Goal: Register for event/course

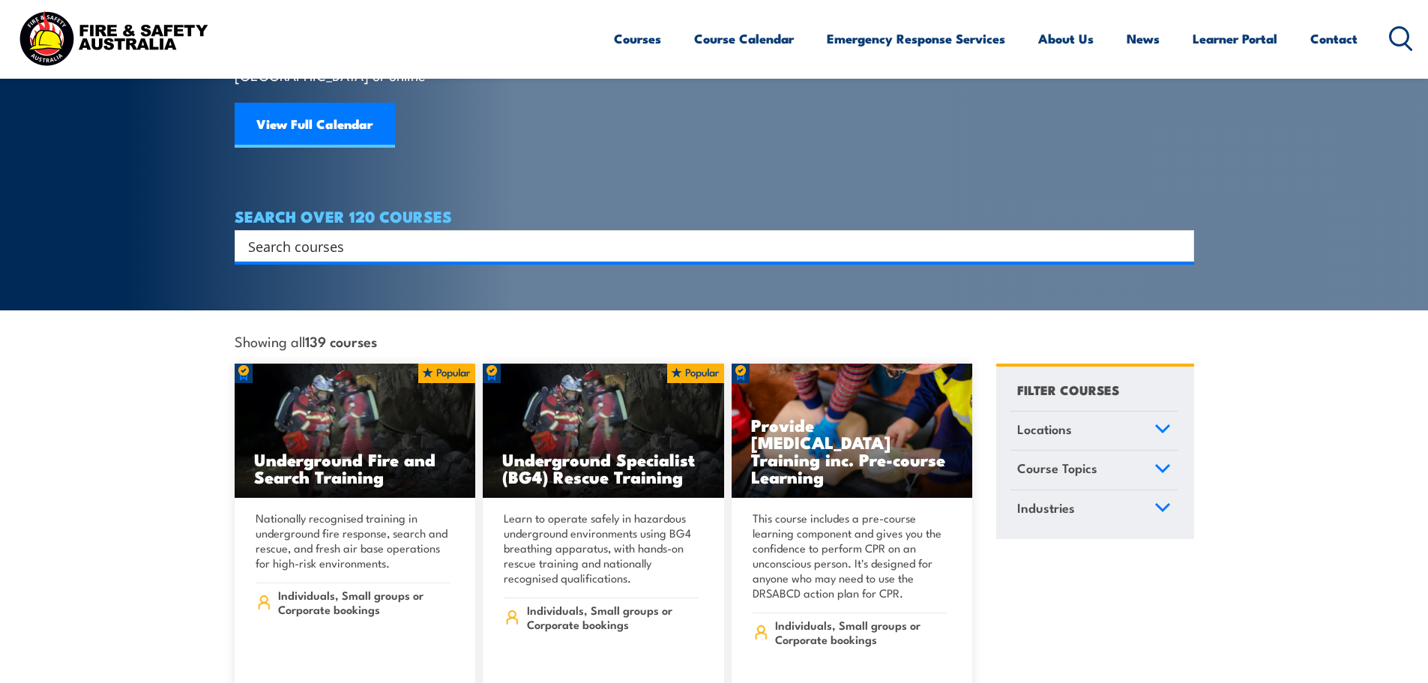
scroll to position [150, 0]
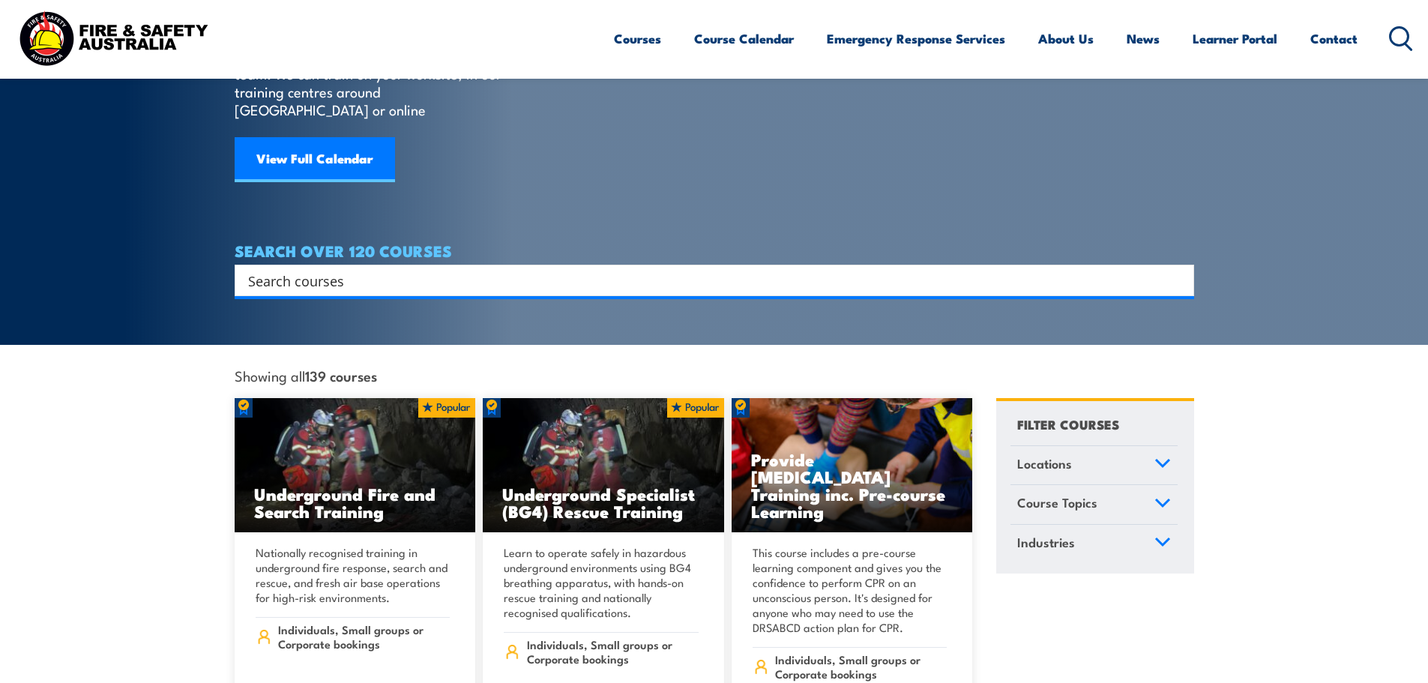
click at [307, 269] on input "Search input" at bounding box center [704, 280] width 913 height 22
type input "first aid"
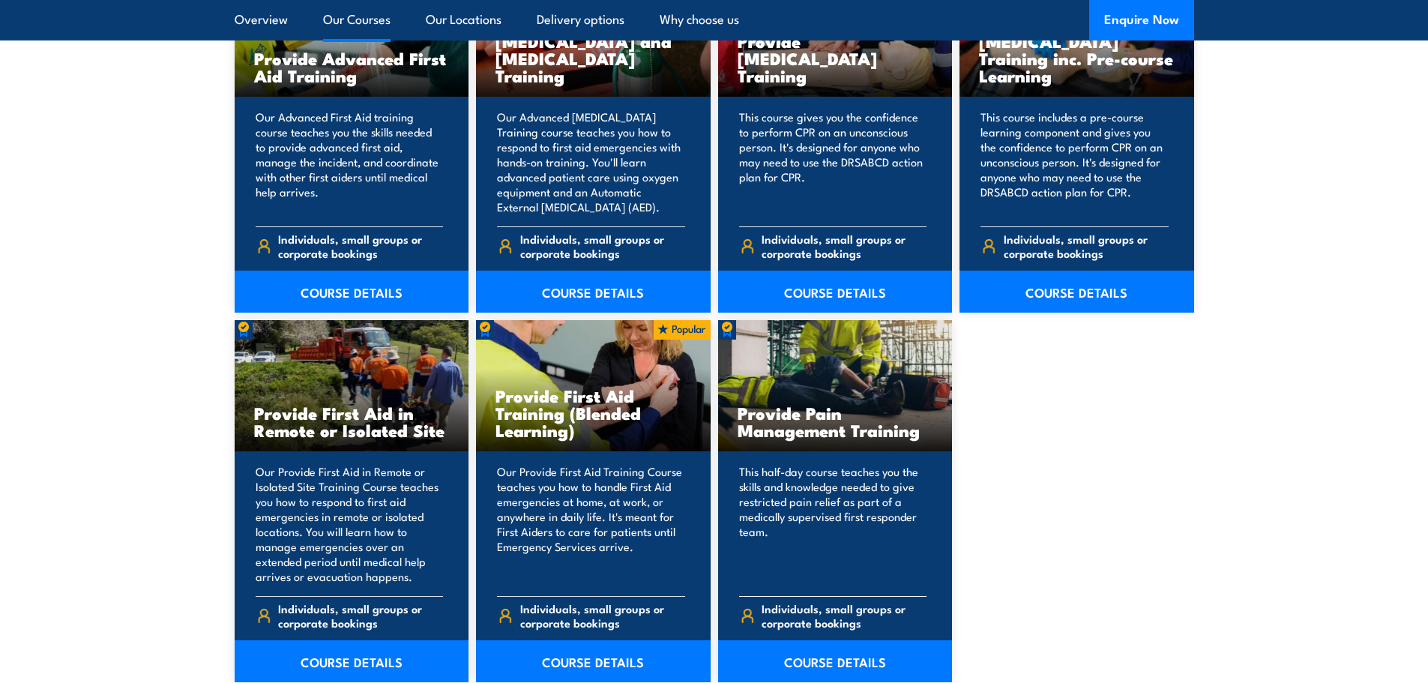
scroll to position [2024, 0]
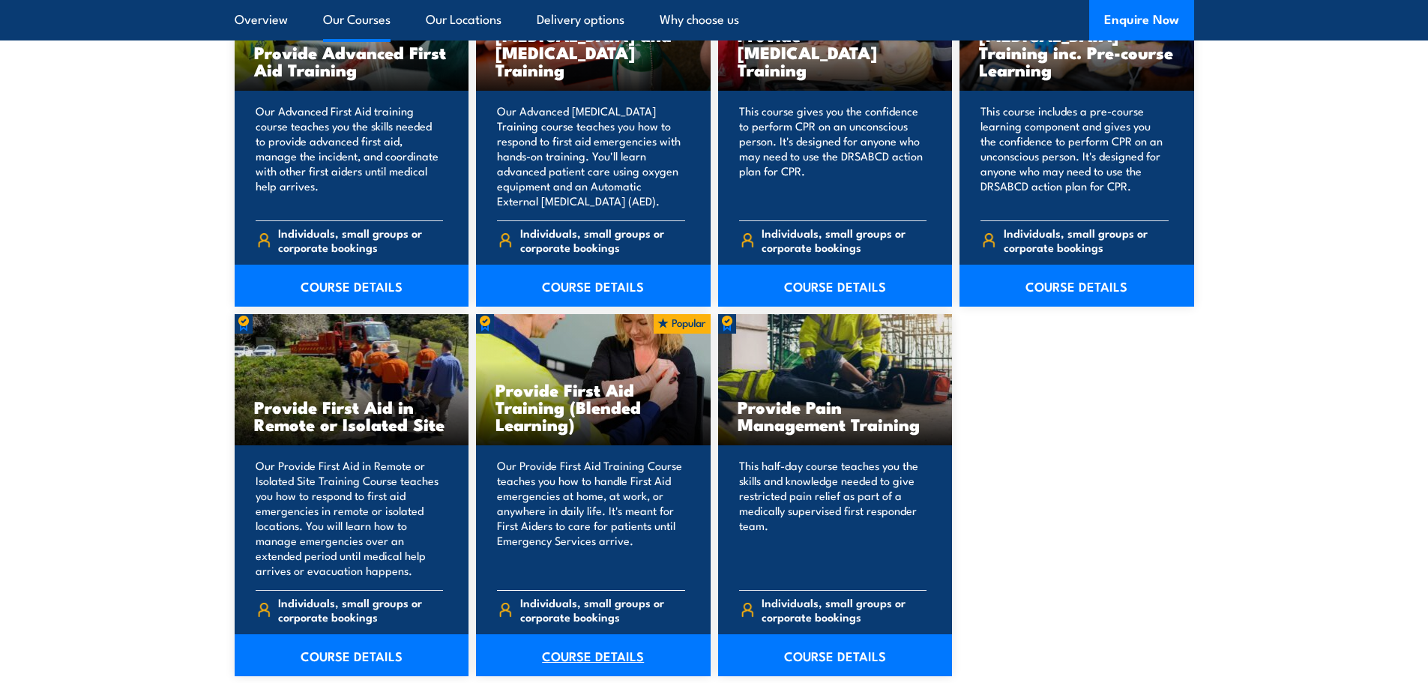
click at [612, 650] on link "COURSE DETAILS" at bounding box center [593, 655] width 235 height 42
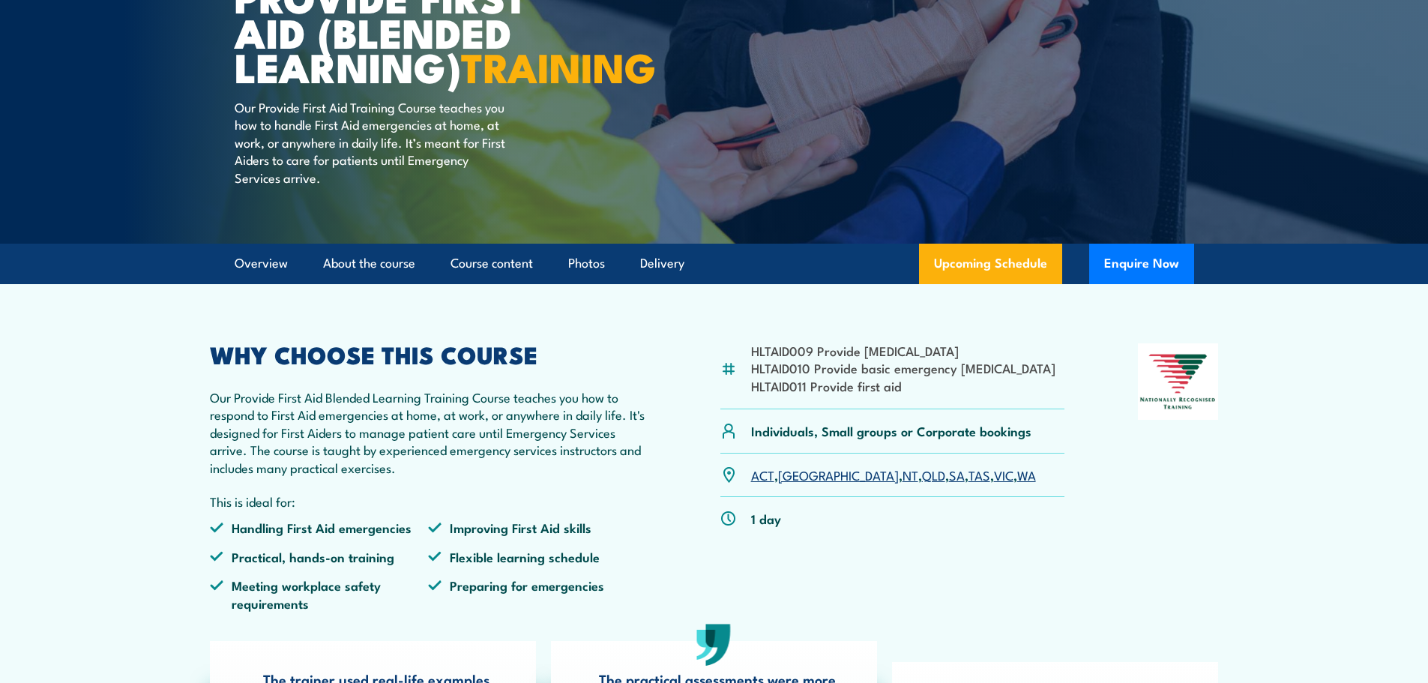
scroll to position [225, 0]
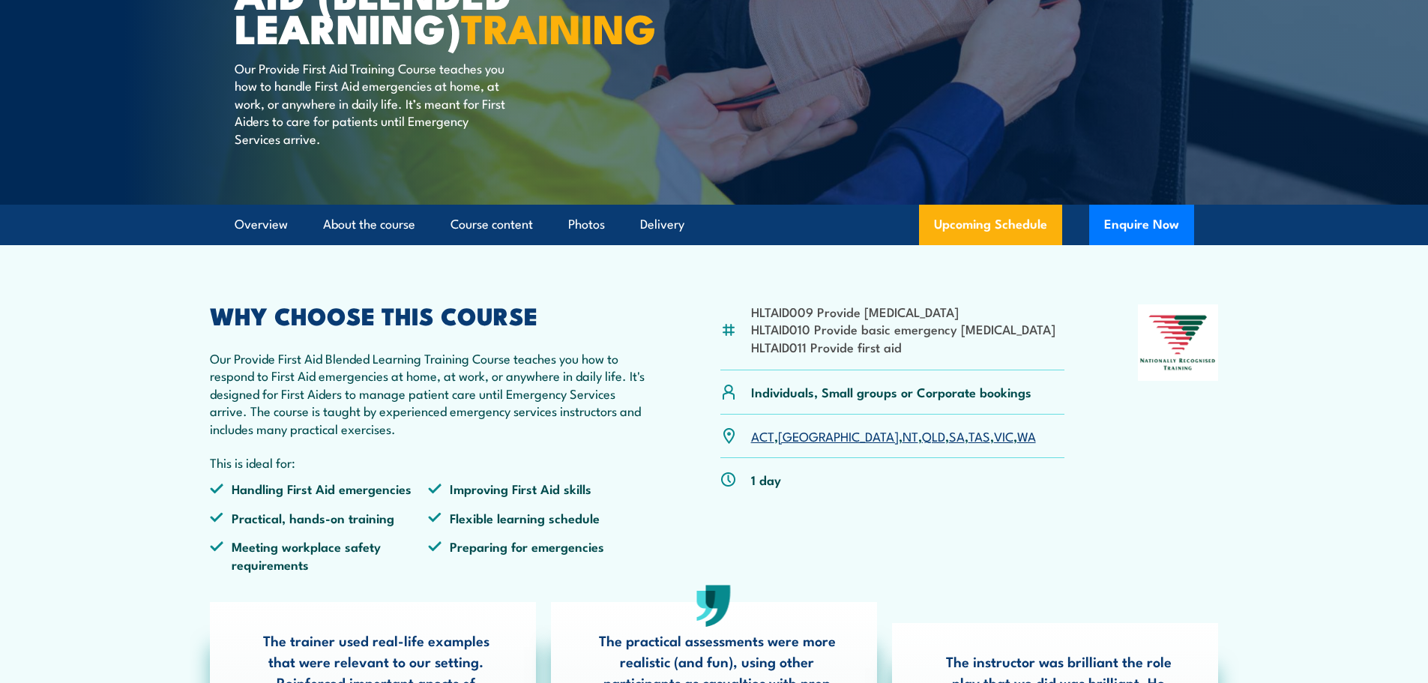
click at [791, 445] on link "[GEOGRAPHIC_DATA]" at bounding box center [838, 436] width 121 height 18
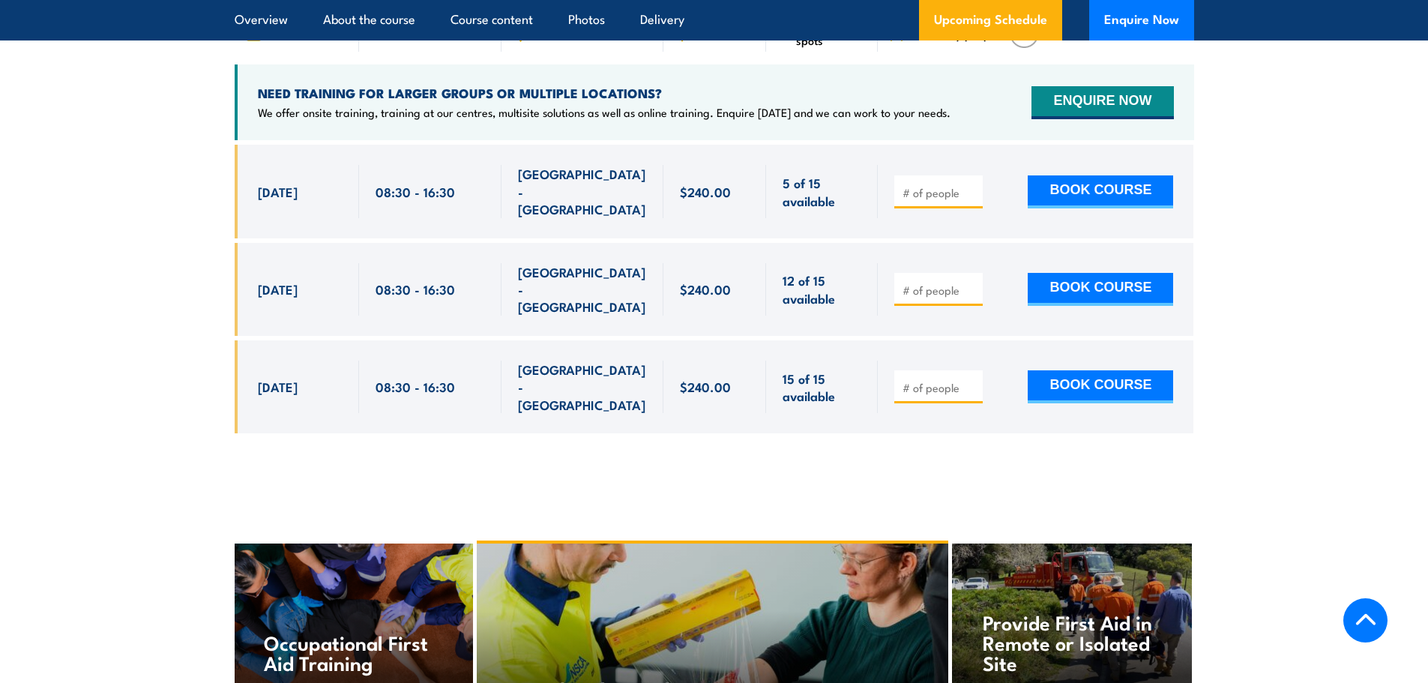
scroll to position [2821, 0]
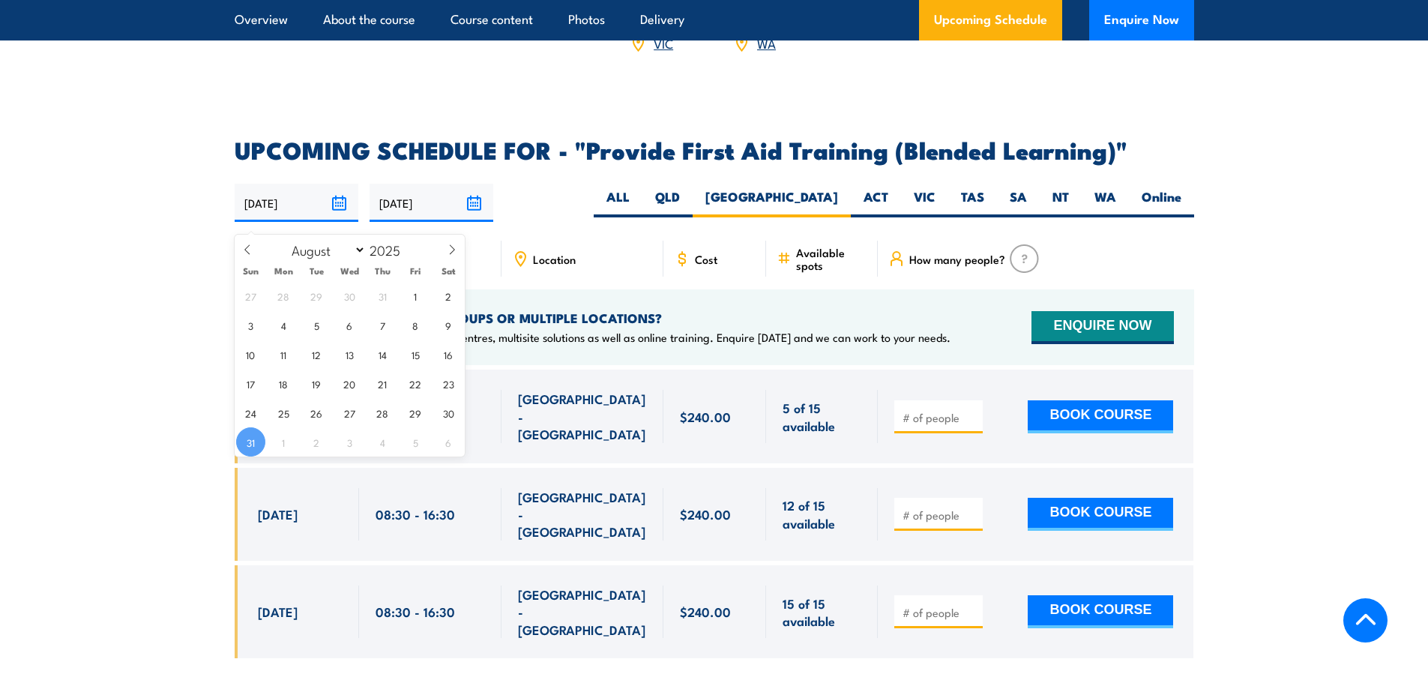
click at [293, 222] on input "[DATE]" at bounding box center [297, 203] width 124 height 38
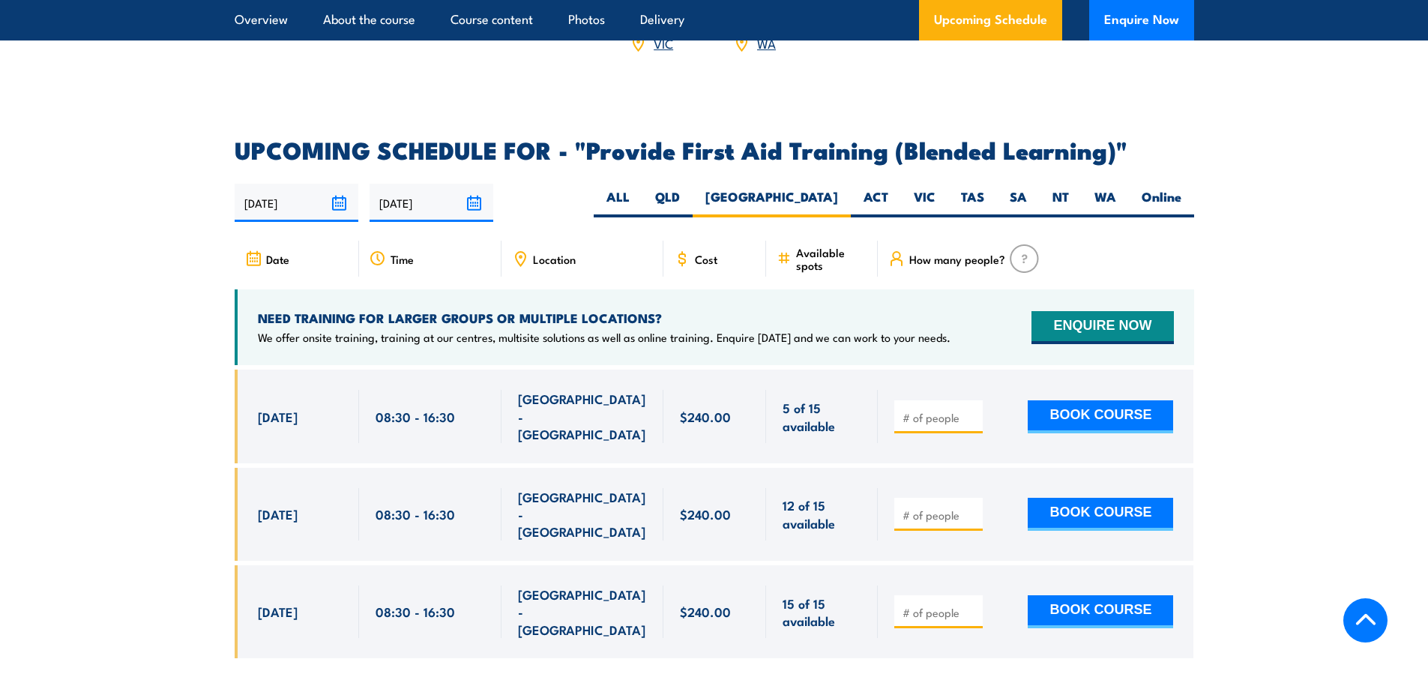
click at [518, 250] on article "UPCOMING SCHEDULE FOR - "Provide First Aid Training (Blended Learning)" 31/08/2…" at bounding box center [715, 410] width 960 height 542
click at [1159, 211] on label "Online" at bounding box center [1161, 202] width 65 height 29
click at [1182, 198] on input "Online" at bounding box center [1187, 193] width 10 height 10
radio input "true"
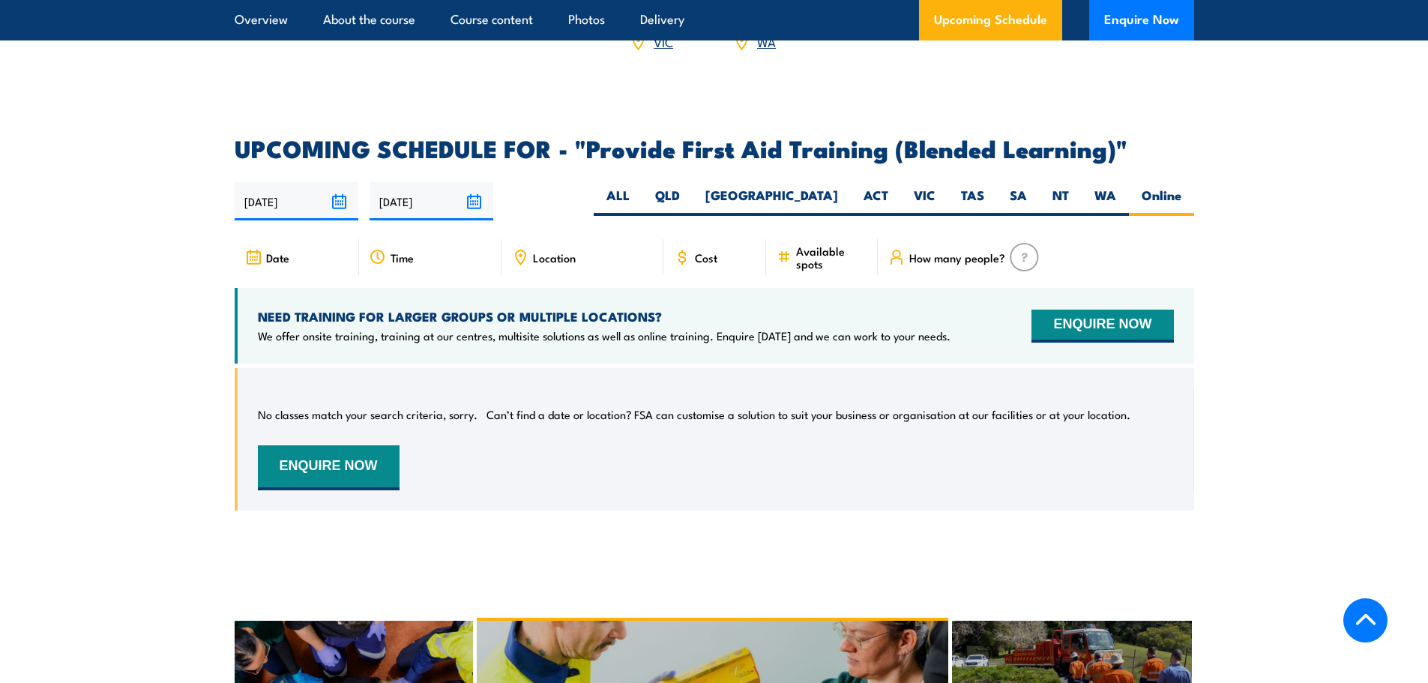
scroll to position [2821, 0]
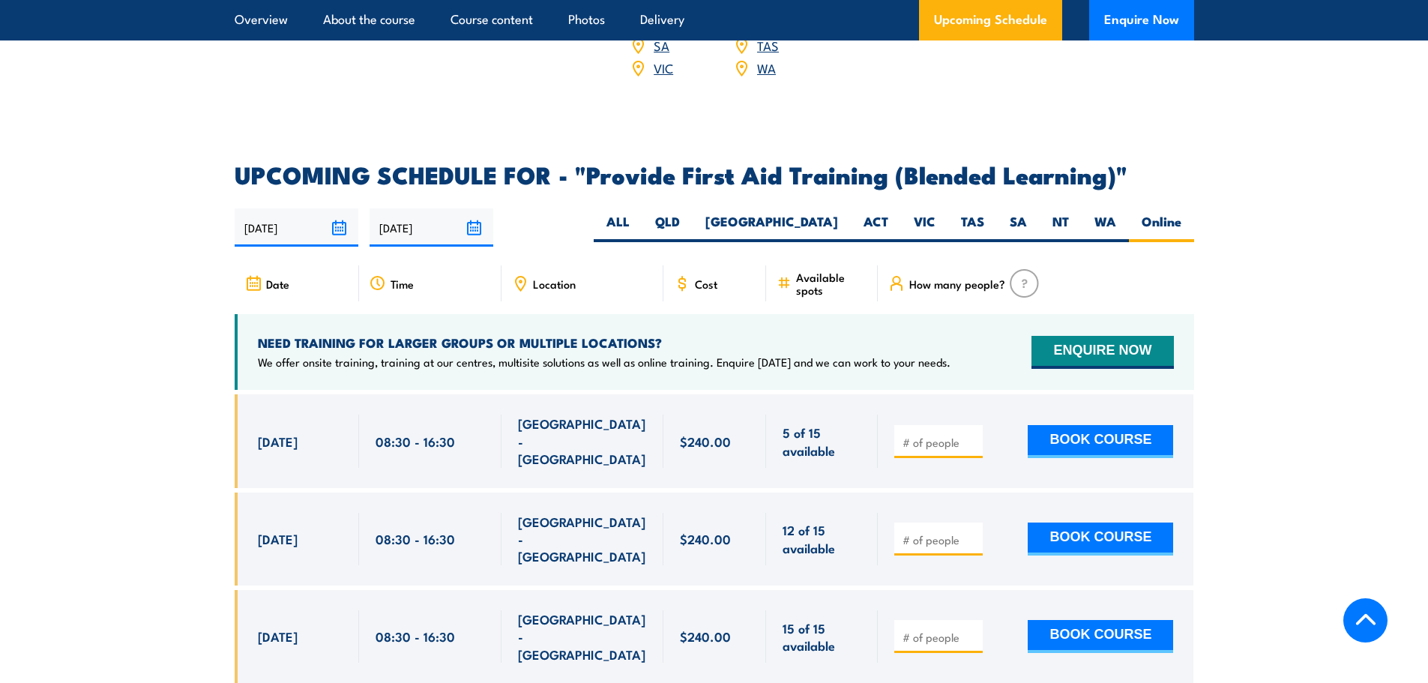
scroll to position [2821, 0]
